Goal: Task Accomplishment & Management: Manage account settings

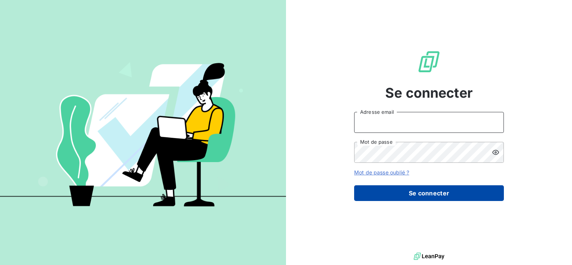
type input "[EMAIL_ADDRESS][DOMAIN_NAME]"
click at [380, 195] on button "Se connecter" at bounding box center [429, 193] width 150 height 16
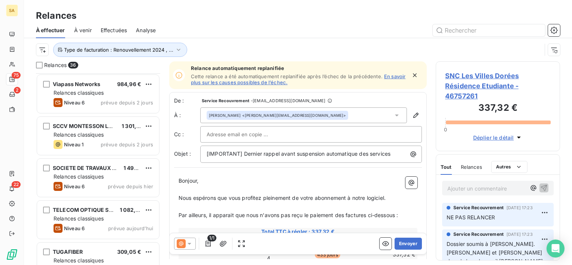
scroll to position [1318, 0]
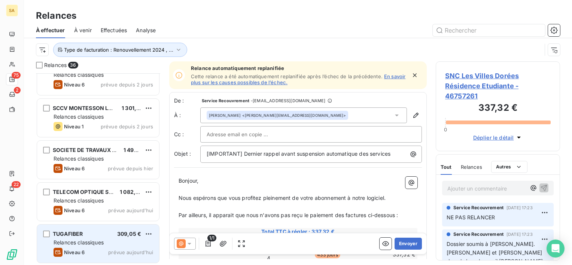
click at [109, 244] on div "Relances classiques" at bounding box center [104, 242] width 100 height 7
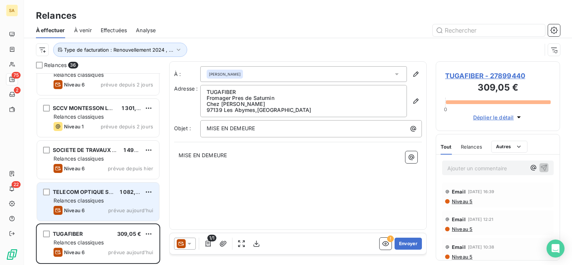
click at [92, 199] on span "Relances classiques" at bounding box center [79, 200] width 50 height 6
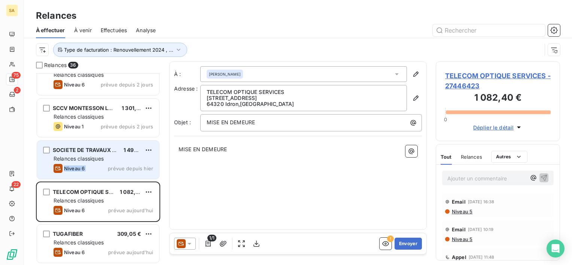
click at [108, 162] on div "SOCIETE DE TRAVAUX DU CENTRE EST 1 494,00 € Relances classiques Niveau 6 prévue…" at bounding box center [98, 160] width 122 height 38
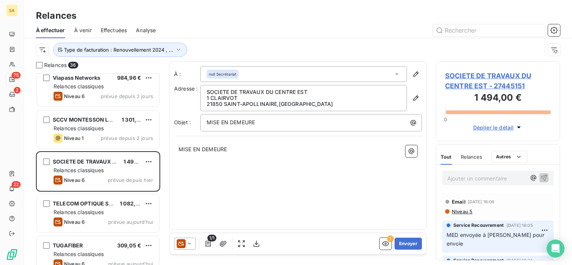
scroll to position [1318, 0]
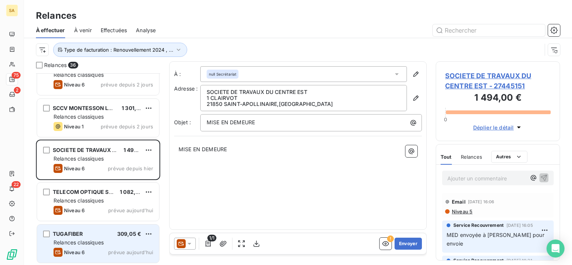
click at [121, 242] on div "Relances classiques" at bounding box center [104, 242] width 100 height 7
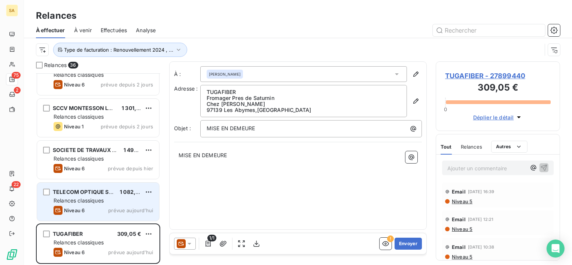
click at [117, 204] on div "TELECOM OPTIQUE SERVICES 1 082,40 € Relances classiques Niveau 6 prévue [DATE]" at bounding box center [98, 202] width 122 height 38
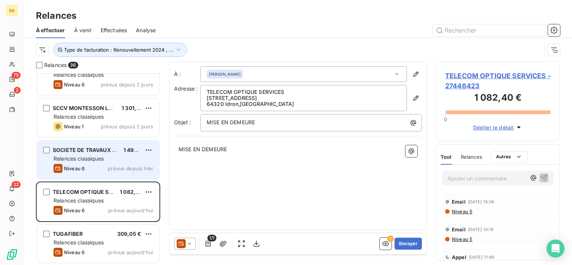
click at [123, 165] on span "prévue depuis hier" at bounding box center [130, 168] width 45 height 6
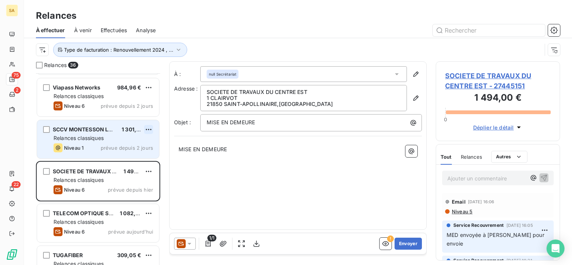
scroll to position [1318, 0]
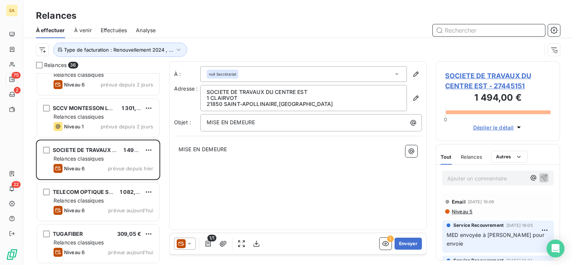
click at [475, 31] on input "text" at bounding box center [489, 30] width 112 height 12
click at [462, 28] on input "text" at bounding box center [489, 30] width 112 height 12
click at [485, 28] on input "text" at bounding box center [489, 30] width 112 height 12
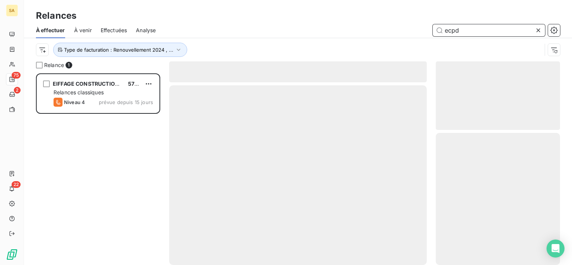
scroll to position [186, 118]
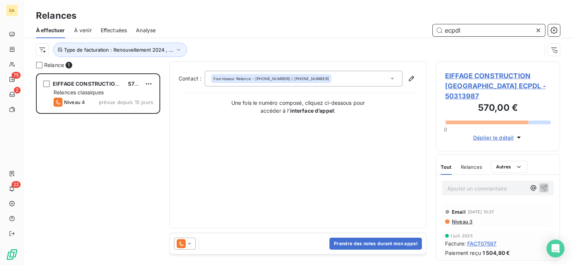
type input "ecpdl"
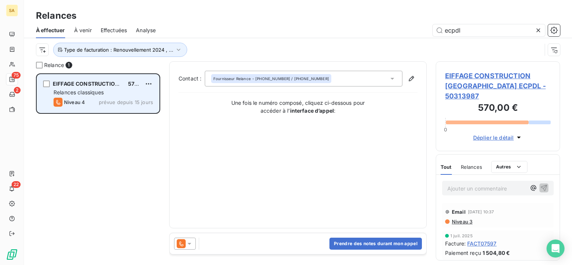
click at [96, 92] on span "Relances classiques" at bounding box center [79, 92] width 50 height 6
